Goal: Check status: Check status

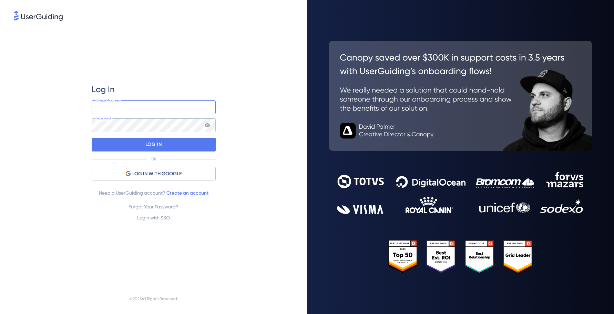
click at [151, 113] on input "email" at bounding box center [154, 107] width 124 height 14
click at [144, 110] on input "email" at bounding box center [154, 107] width 124 height 14
type input "[EMAIL_ADDRESS][PERSON_NAME][DOMAIN_NAME]"
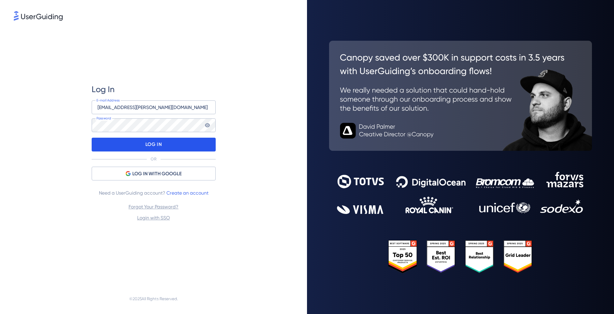
click at [140, 139] on div "LOG IN" at bounding box center [154, 144] width 124 height 14
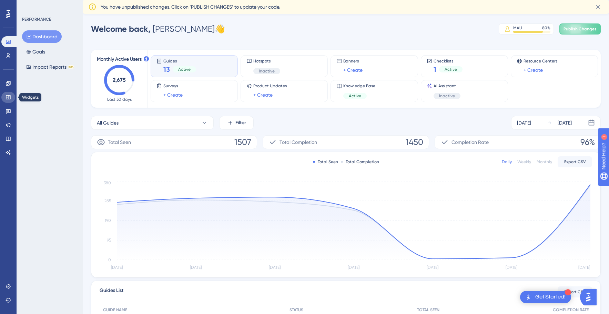
click at [10, 99] on icon at bounding box center [8, 97] width 4 height 4
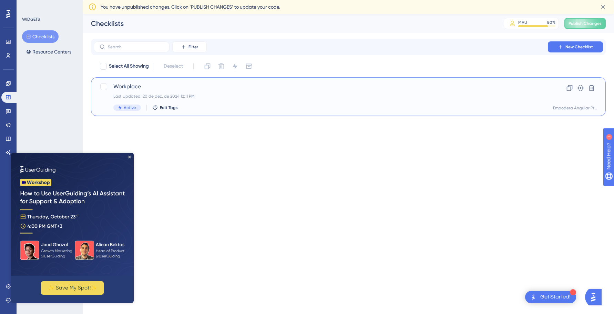
click at [278, 98] on div "Last Updated: 20 de dez. de 2024 12:11 PM" at bounding box center [320, 96] width 415 height 6
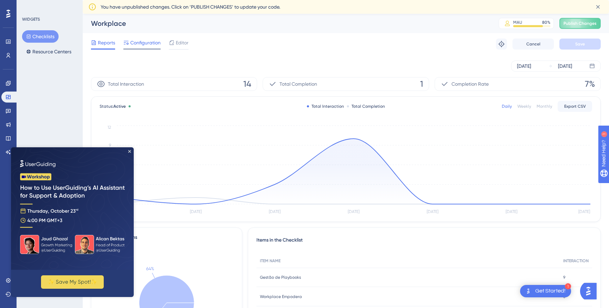
click at [136, 45] on span "Configuration" at bounding box center [145, 43] width 30 height 8
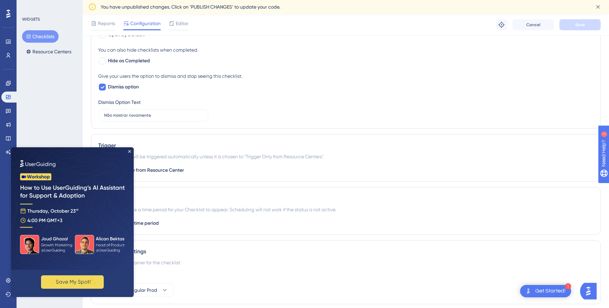
scroll to position [310, 0]
click at [131, 150] on img at bounding box center [72, 208] width 123 height 123
click at [129, 153] on img at bounding box center [72, 208] width 123 height 123
click at [129, 151] on icon "Close Preview" at bounding box center [129, 151] width 3 height 3
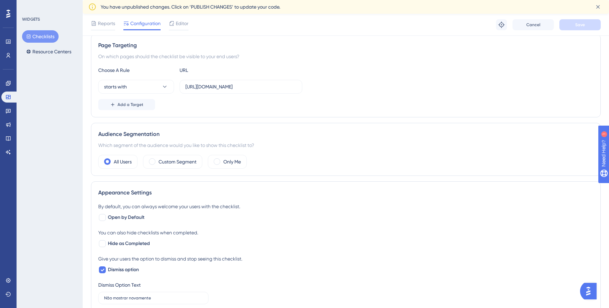
scroll to position [0, 0]
